Goal: Information Seeking & Learning: Find specific fact

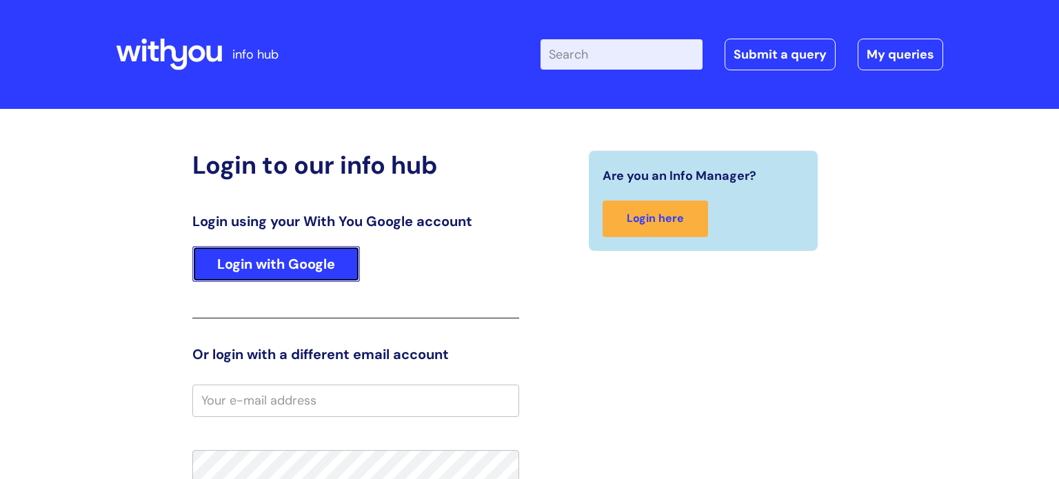
click at [280, 252] on link "Login with Google" at bounding box center [275, 264] width 167 height 36
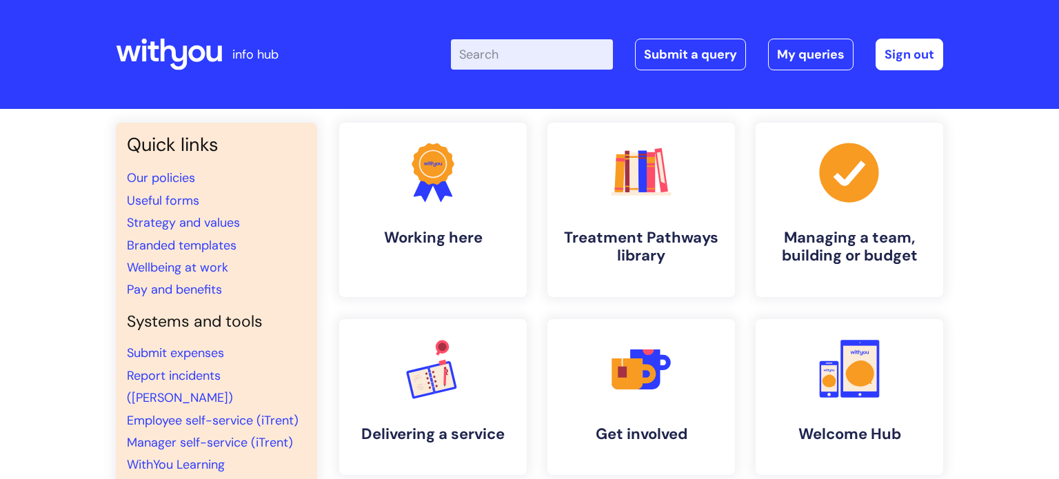
click at [504, 66] on input "Enter your search term here..." at bounding box center [532, 54] width 162 height 30
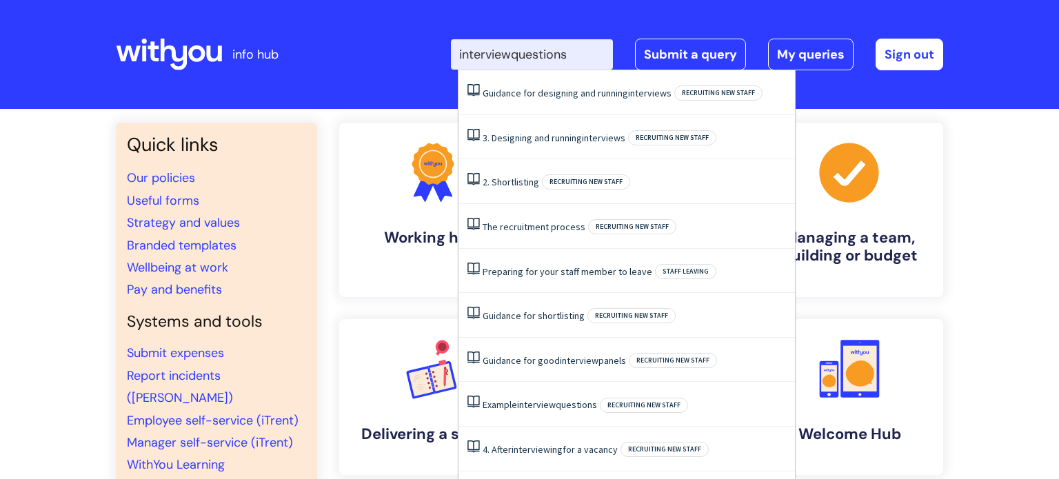
type input "interviewquestions"
click button "Search" at bounding box center [0, 0] width 0 height 0
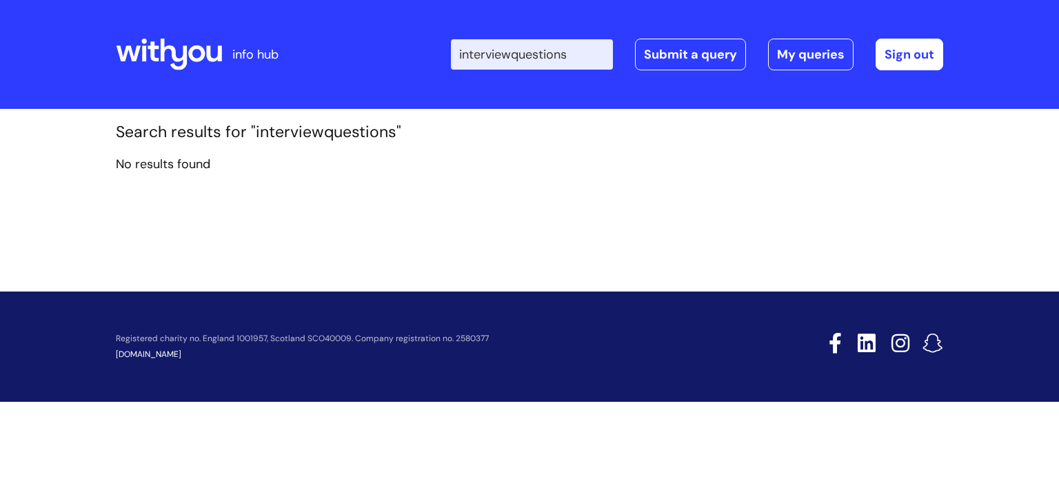
click at [522, 59] on input "interviewquestions" at bounding box center [532, 54] width 162 height 30
click at [519, 58] on input "interviewquestions" at bounding box center [532, 54] width 162 height 30
type input "interview questions"
click button "Search" at bounding box center [0, 0] width 0 height 0
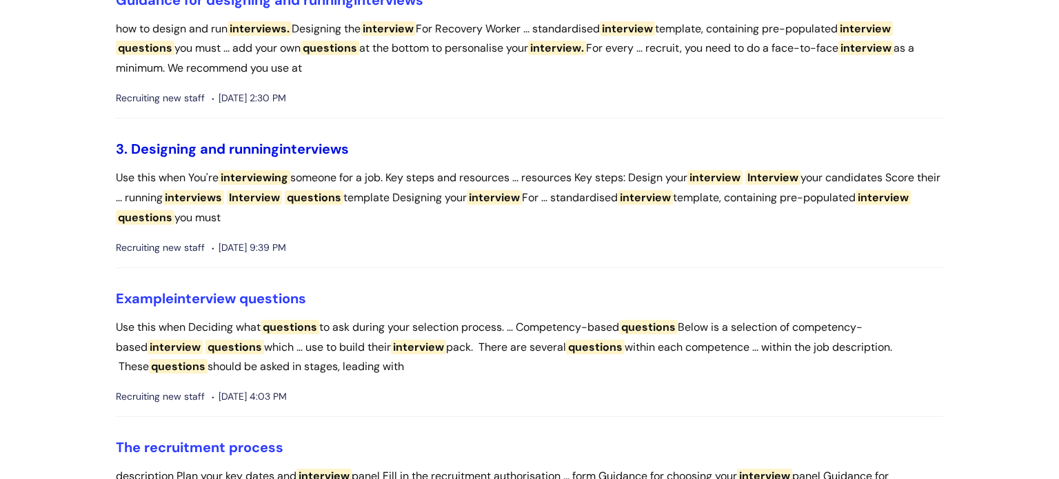
scroll to position [172, 0]
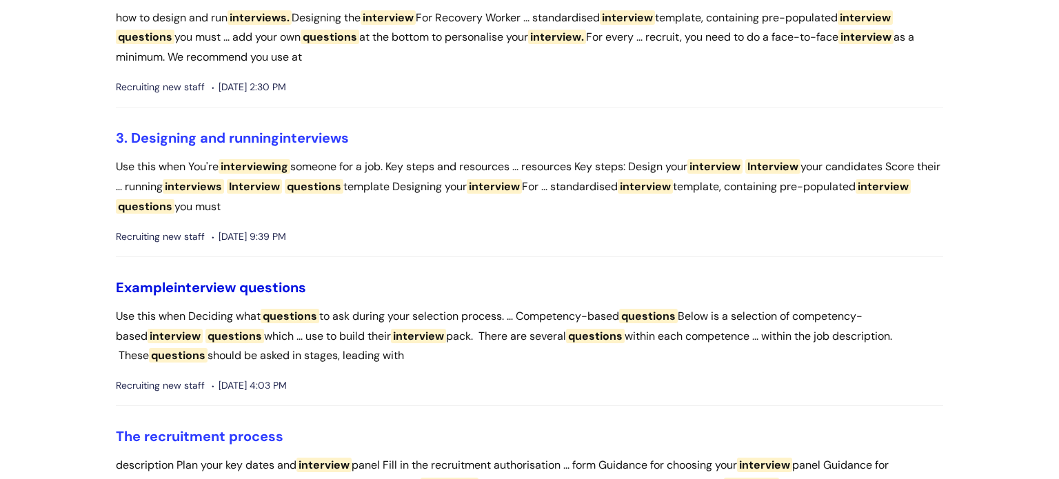
click at [274, 292] on span "questions" at bounding box center [272, 287] width 67 height 18
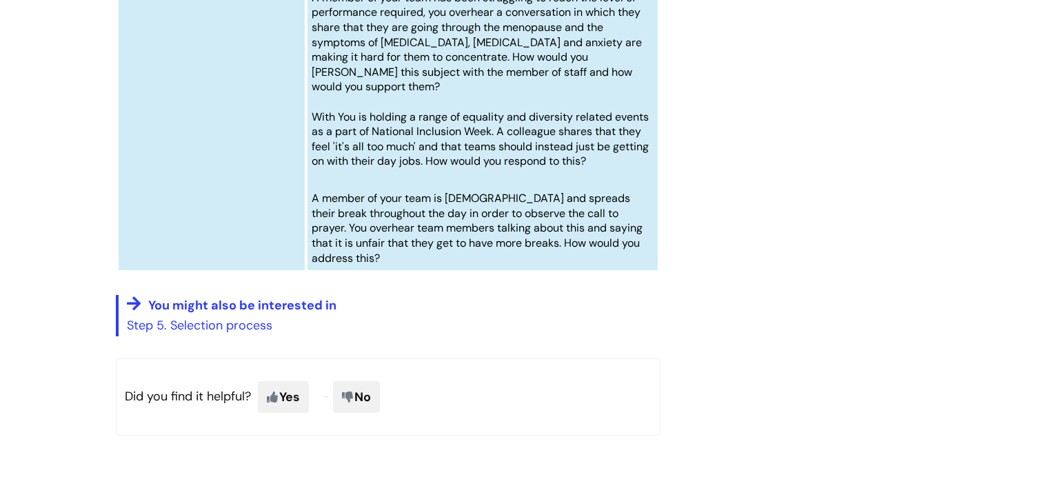
scroll to position [6713, 0]
